Goal: Information Seeking & Learning: Learn about a topic

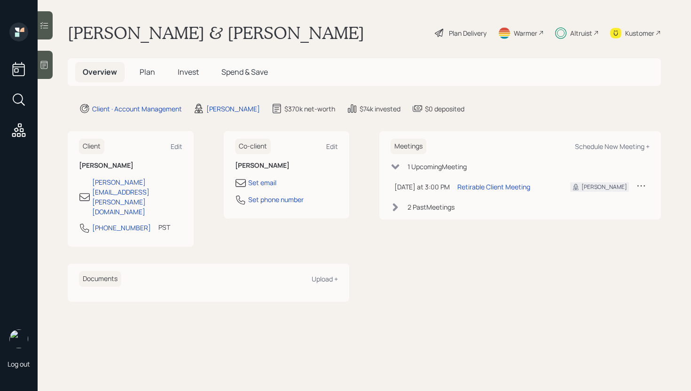
click at [457, 34] on div "Plan Delivery" at bounding box center [468, 33] width 38 height 10
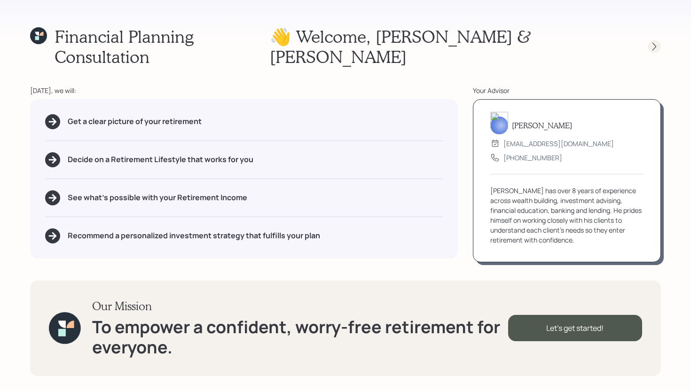
click at [652, 42] on icon at bounding box center [654, 46] width 9 height 9
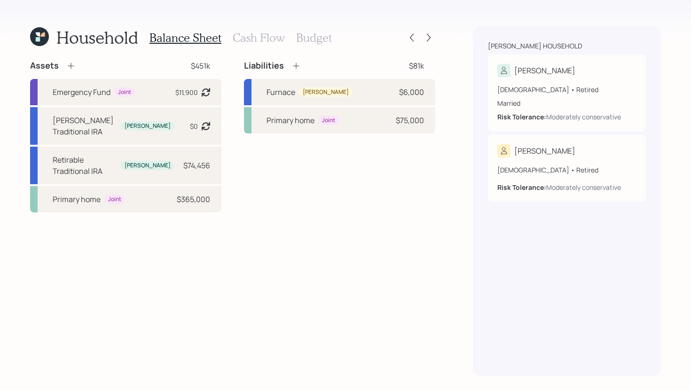
click at [422, 35] on div at bounding box center [428, 37] width 13 height 13
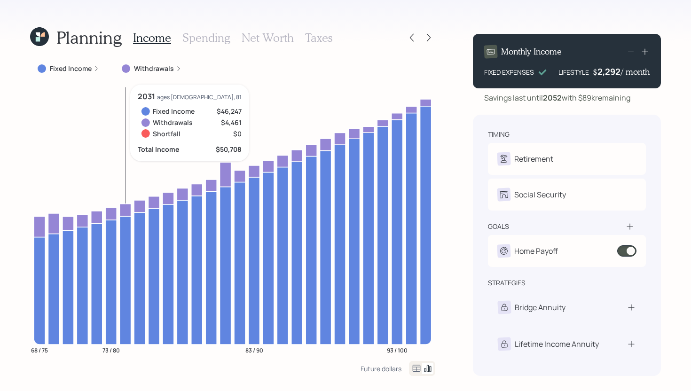
click at [198, 39] on h3 "Spending" at bounding box center [206, 38] width 48 height 14
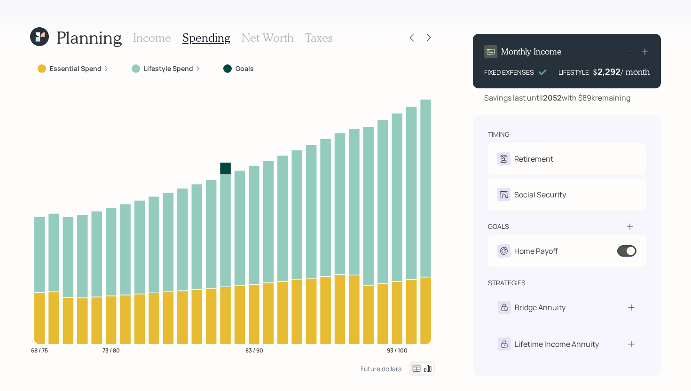
click at [147, 31] on h3 "Income" at bounding box center [152, 38] width 38 height 14
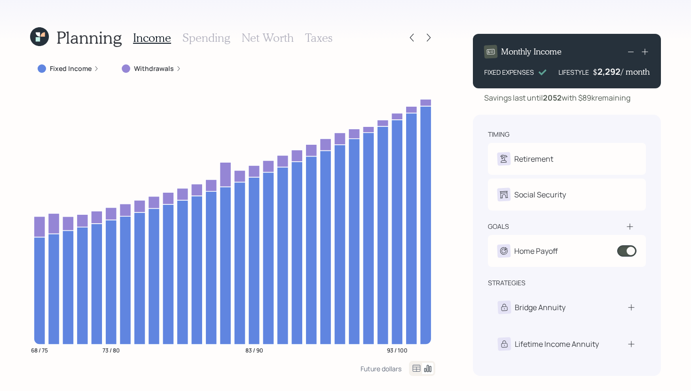
click at [166, 68] on label "Withdrawals" at bounding box center [154, 68] width 40 height 9
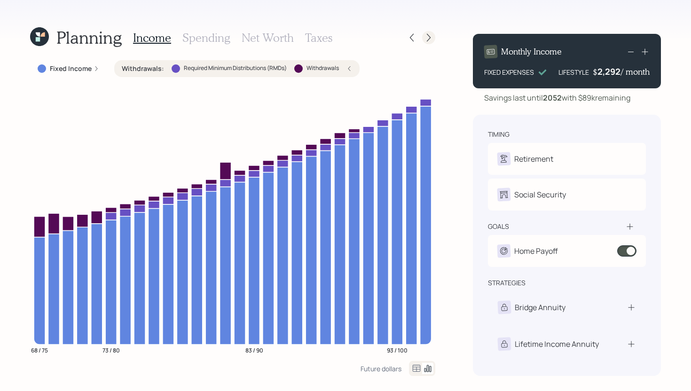
click at [429, 37] on icon at bounding box center [428, 37] width 9 height 9
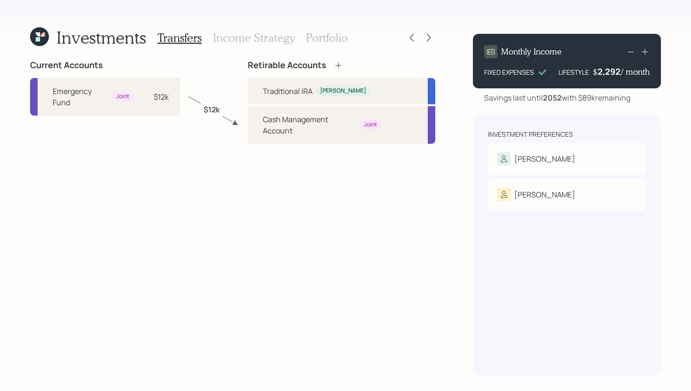
click at [227, 37] on h3 "Income Strategy" at bounding box center [254, 38] width 82 height 14
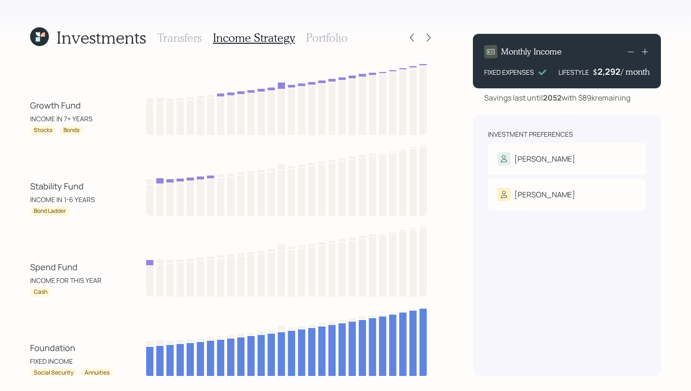
click at [333, 43] on h3 "Portfolio" at bounding box center [327, 38] width 42 height 14
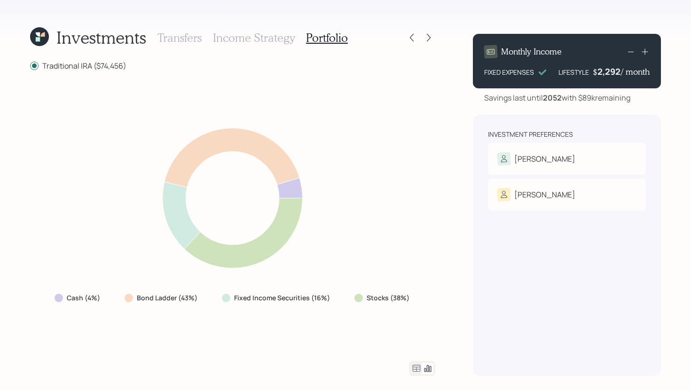
click at [242, 44] on div "Transfers Income Strategy Portfolio" at bounding box center [252, 37] width 190 height 23
click at [247, 36] on h3 "Income Strategy" at bounding box center [254, 38] width 82 height 14
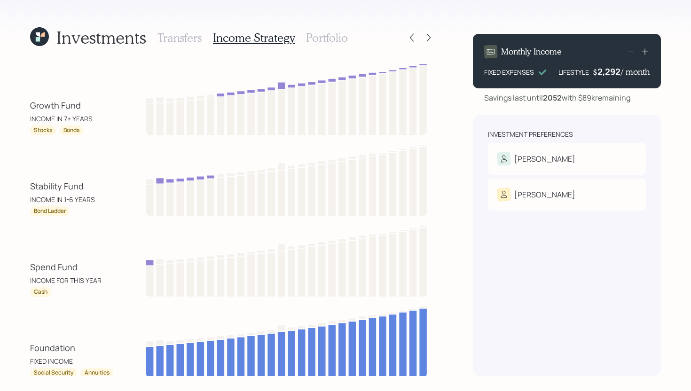
click at [334, 35] on h3 "Portfolio" at bounding box center [327, 38] width 42 height 14
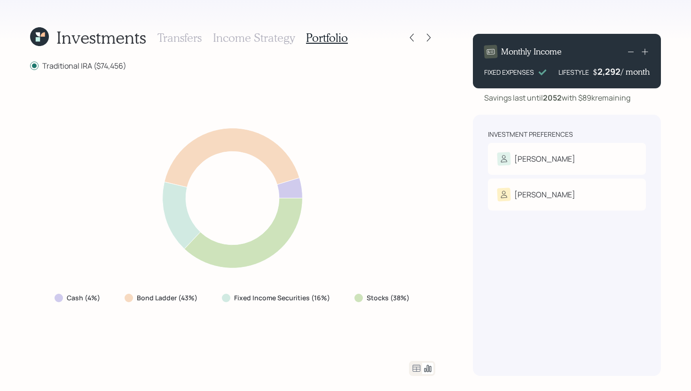
click at [418, 369] on icon at bounding box center [417, 368] width 8 height 7
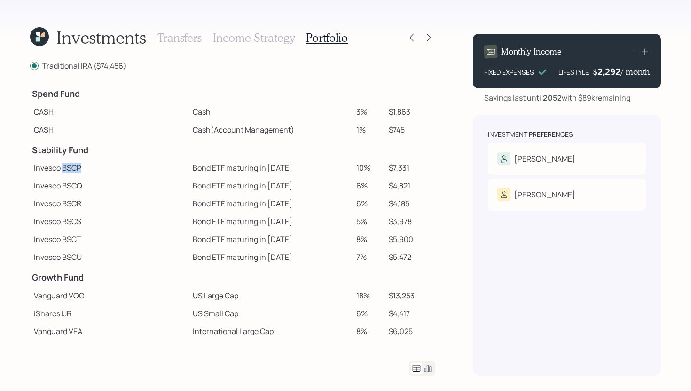
drag, startPoint x: 63, startPoint y: 168, endPoint x: 82, endPoint y: 168, distance: 19.3
click at [82, 168] on td "Invesco BSCP" at bounding box center [109, 168] width 159 height 18
copy td "BSCP"
click at [268, 28] on div "Transfers Income Strategy Portfolio" at bounding box center [252, 37] width 190 height 23
click at [268, 33] on h3 "Income Strategy" at bounding box center [254, 38] width 82 height 14
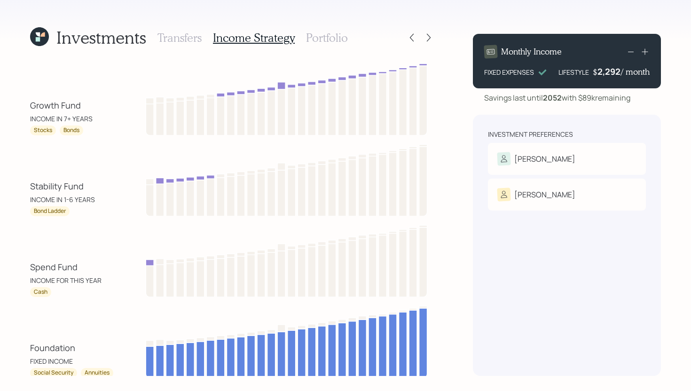
click at [314, 42] on h3 "Portfolio" at bounding box center [327, 38] width 42 height 14
